Goal: Navigation & Orientation: Find specific page/section

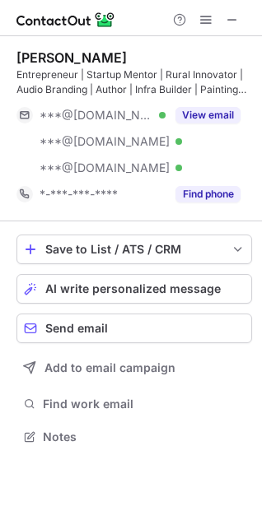
scroll to position [425, 262]
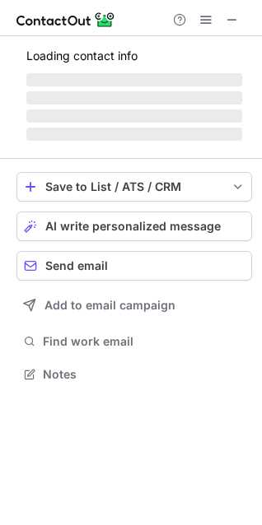
scroll to position [425, 262]
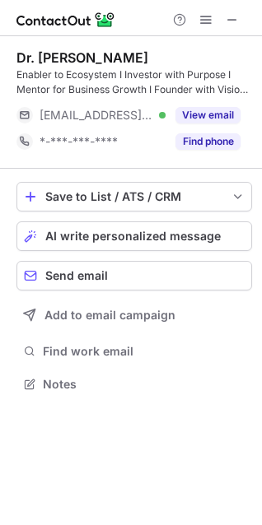
scroll to position [372, 262]
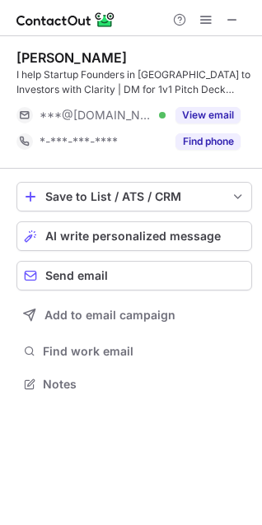
scroll to position [372, 262]
